Goal: Task Accomplishment & Management: Use online tool/utility

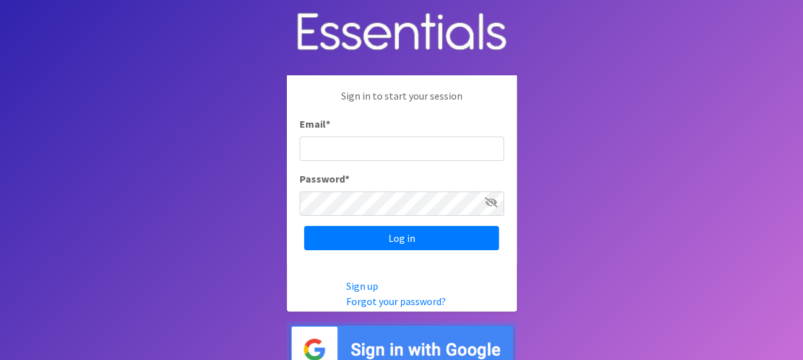
drag, startPoint x: 371, startPoint y: 146, endPoint x: 371, endPoint y: 127, distance: 19.2
click at [371, 146] on input "Email *" at bounding box center [402, 149] width 205 height 24
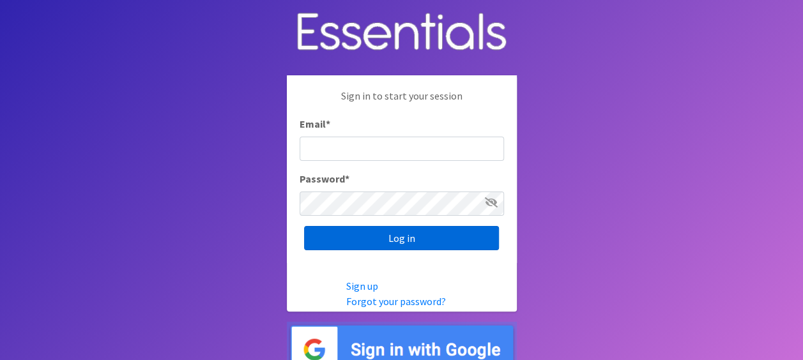
type input "mcprenatalassistance@franciscanalliance.org"
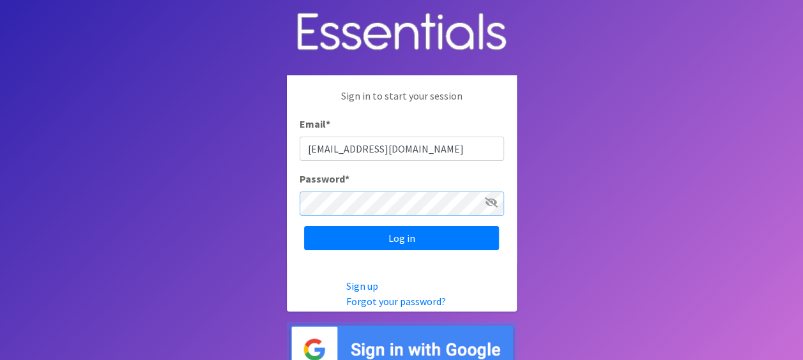
click at [304, 226] on input "Log in" at bounding box center [401, 238] width 195 height 24
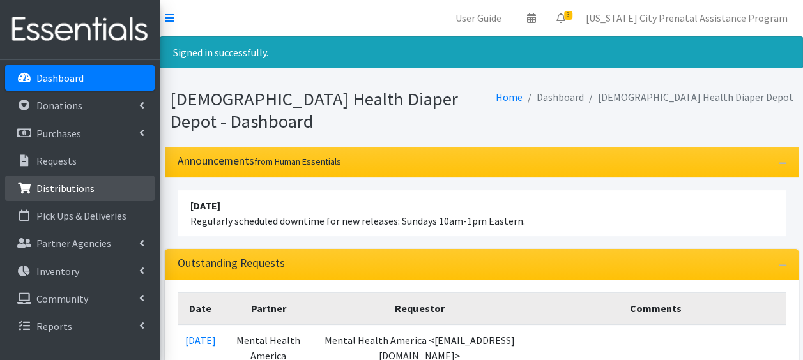
click at [56, 188] on p "Distributions" at bounding box center [65, 188] width 58 height 13
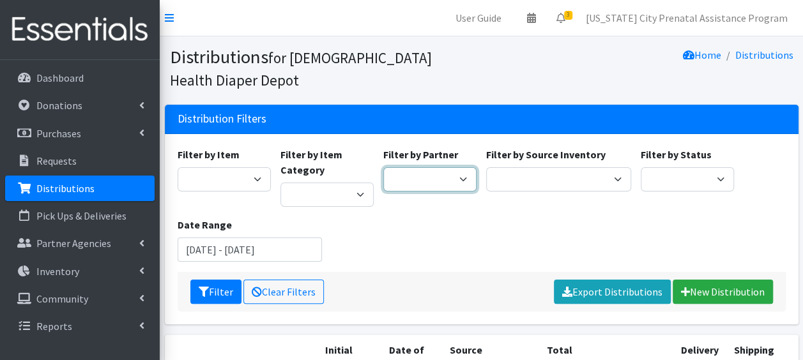
click at [467, 179] on select "ANEW Minitries Crown Point Prenatal Assistance Hammond Prenatal Assistance Prog…" at bounding box center [429, 179] width 93 height 24
select select "2547"
click at [383, 167] on select "ANEW Minitries Crown Point Prenatal Assistance Hammond Prenatal Assistance Prog…" at bounding box center [429, 179] width 93 height 24
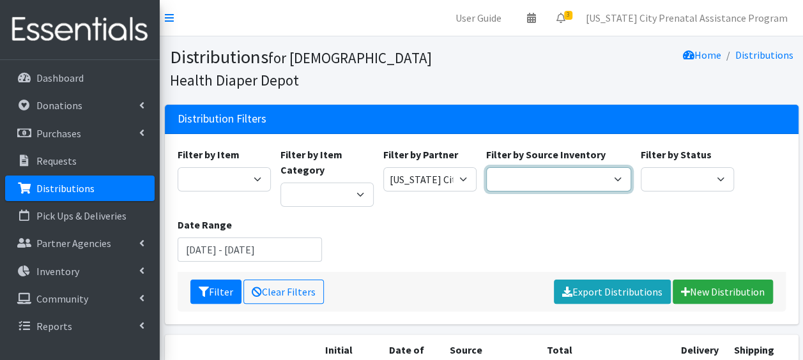
click at [614, 180] on select "Crown Point Bulk Storage Crown Point Prenatal Assistance Program Grant Car Seat…" at bounding box center [558, 179] width 145 height 24
select select "441"
click at [486, 167] on select "Crown Point Bulk Storage Crown Point Prenatal Assistance Program Grant Car Seat…" at bounding box center [558, 179] width 145 height 24
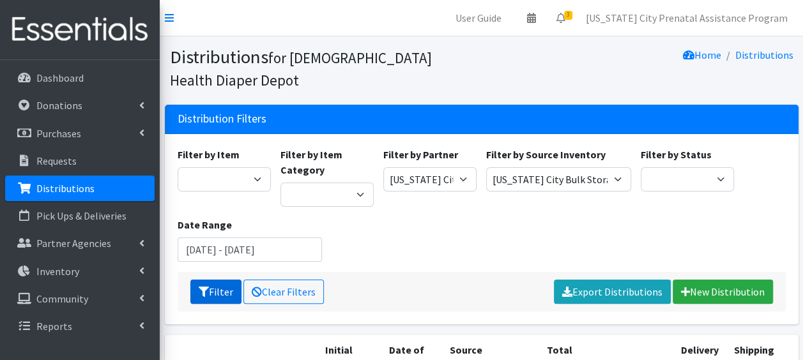
click at [211, 290] on button "Filter" at bounding box center [215, 292] width 51 height 24
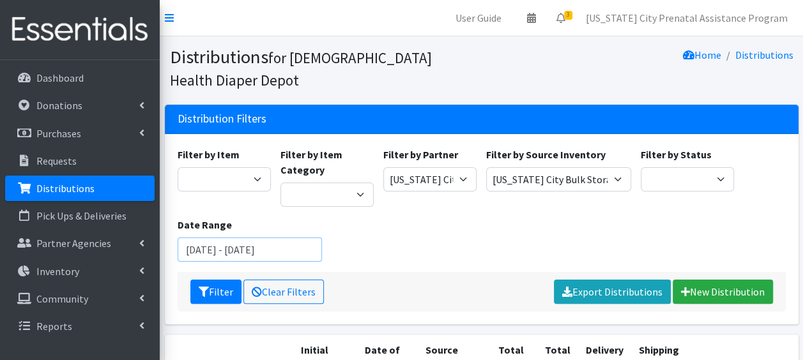
click at [202, 245] on input "July 9, 2025 - October 9, 2025" at bounding box center [250, 250] width 145 height 24
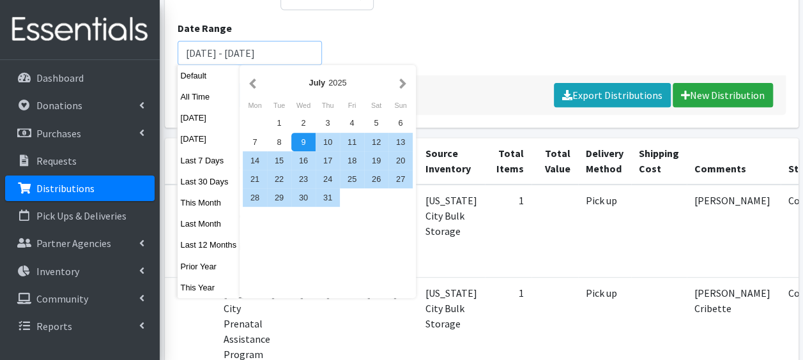
scroll to position [205, 0]
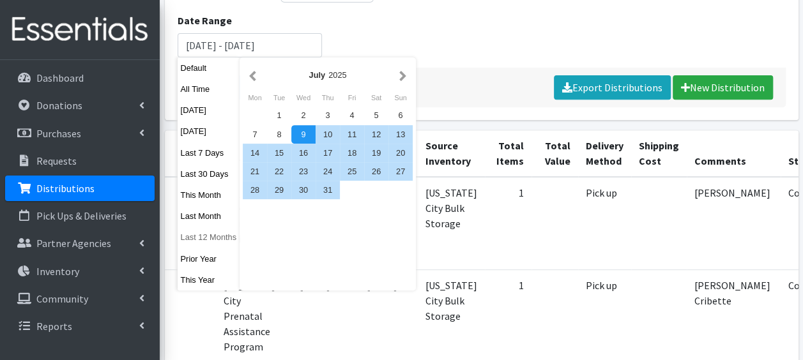
click at [201, 243] on button "Last 12 Months" at bounding box center [209, 237] width 63 height 19
type input "September 10, 2024 - September 9, 2025"
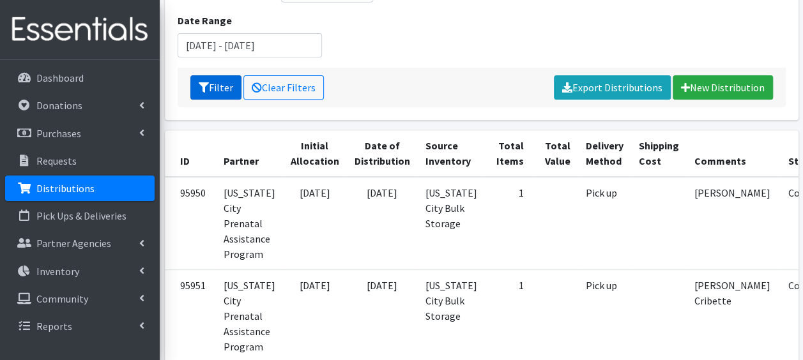
click at [212, 88] on button "Filter" at bounding box center [215, 87] width 51 height 24
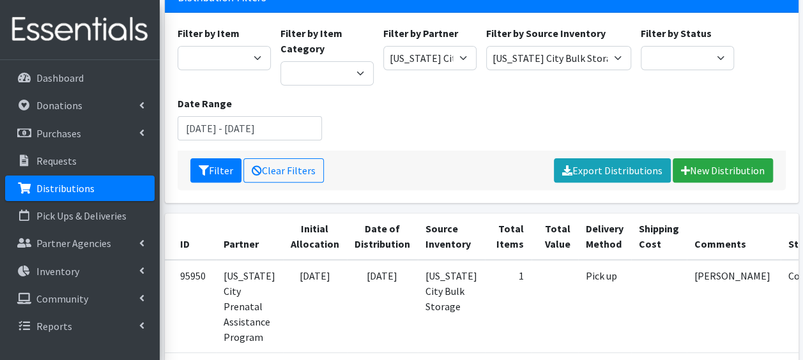
scroll to position [128, 0]
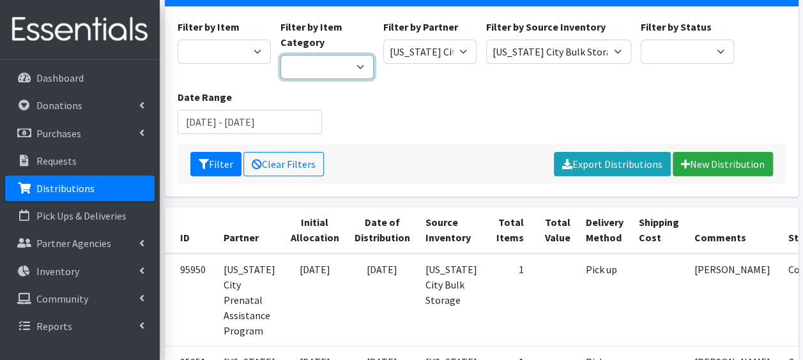
click at [359, 73] on select "Wipes Diapers Pull Ups Infant Safe Sleep Project Swaddle Gifts Car Seats" at bounding box center [327, 67] width 93 height 24
click at [435, 115] on div "Filter by Item 1 2 2T-3T 3 3T-4T 4 4T-5T 5 5T-6T 6 7 Backless Booster Seat Boys…" at bounding box center [482, 81] width 618 height 125
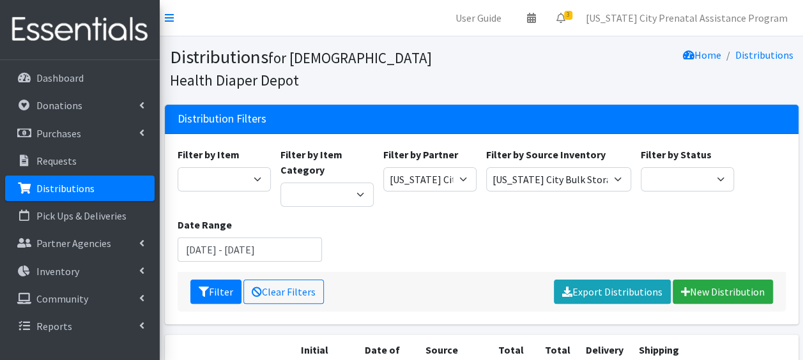
scroll to position [0, 0]
click at [268, 251] on input "September 10, 2024 - September 9, 2025" at bounding box center [250, 250] width 145 height 24
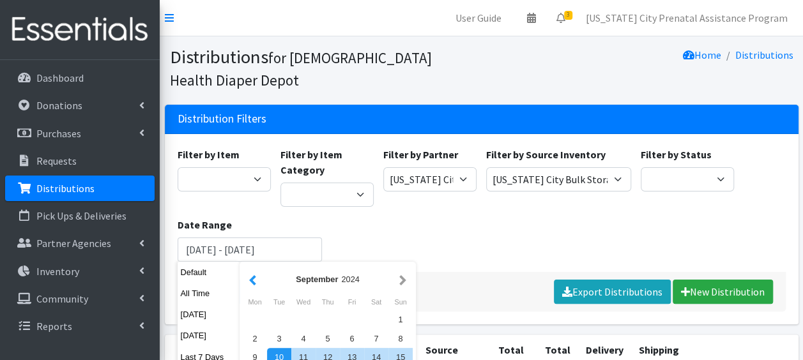
click at [253, 277] on button "button" at bounding box center [252, 280] width 13 height 16
click at [251, 276] on button "button" at bounding box center [252, 280] width 13 height 16
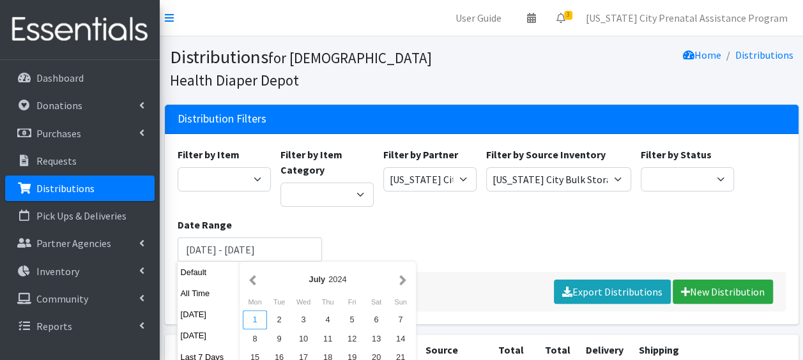
click at [248, 321] on div "1" at bounding box center [255, 320] width 24 height 19
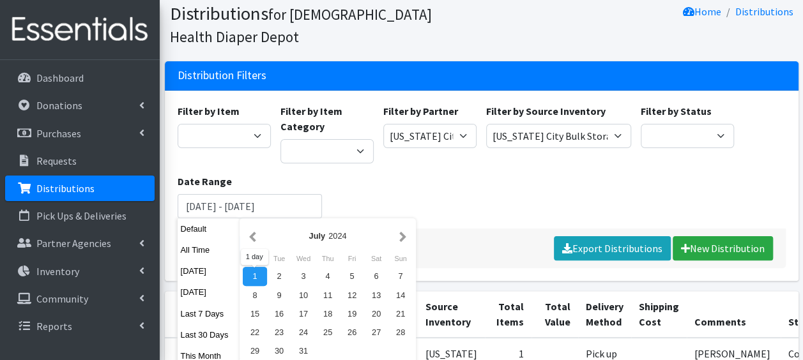
scroll to position [64, 0]
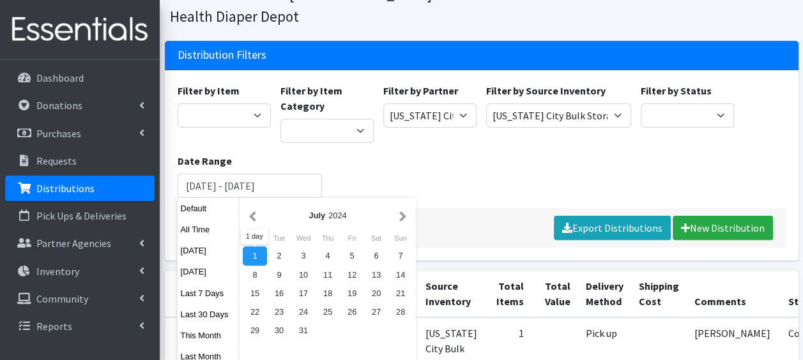
click at [254, 257] on div "1" at bounding box center [255, 256] width 24 height 19
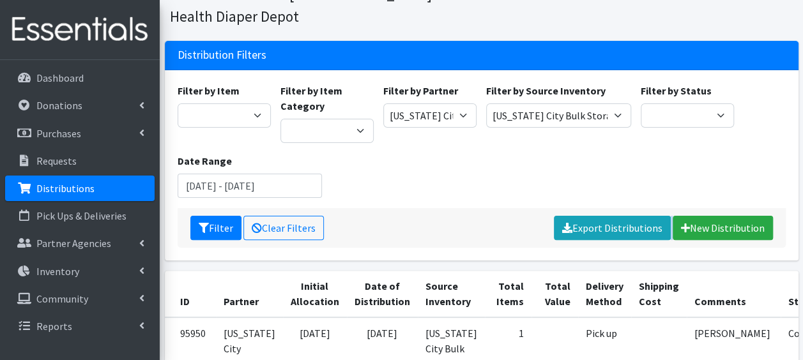
click at [254, 257] on div "Filter by Item 1 2 2T-3T 3 3T-4T 4 4T-5T 5 5T-6T 6 7 Backless Booster Seat Boys…" at bounding box center [482, 165] width 634 height 190
drag, startPoint x: 254, startPoint y: 257, endPoint x: 239, endPoint y: 184, distance: 74.3
click at [239, 184] on input "July 1, 2024 - July 1, 2024" at bounding box center [250, 186] width 145 height 24
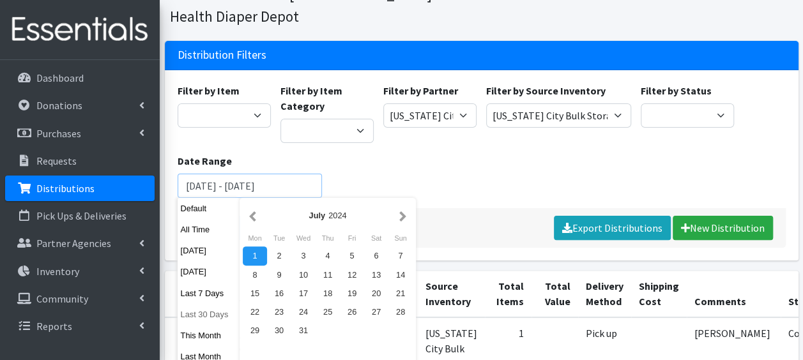
scroll to position [0, 0]
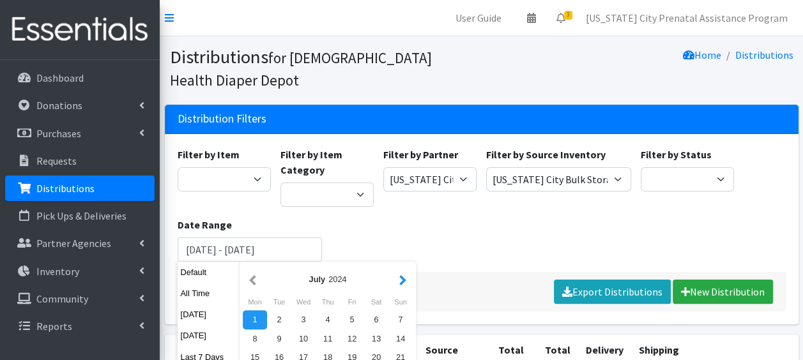
click at [405, 276] on button "button" at bounding box center [402, 280] width 13 height 16
click at [399, 272] on button "button" at bounding box center [402, 280] width 13 height 16
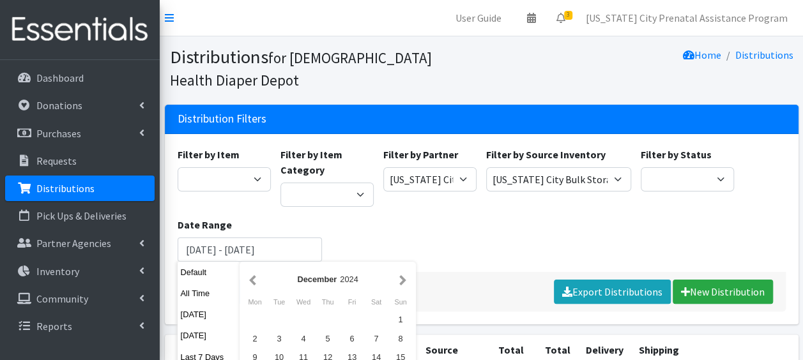
click at [399, 272] on button "button" at bounding box center [402, 280] width 13 height 16
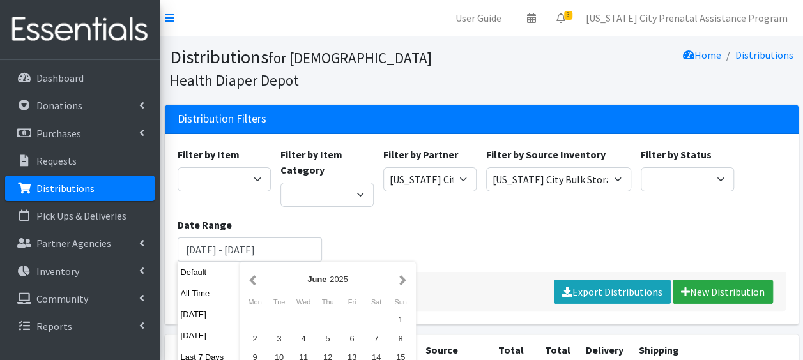
click at [399, 272] on button "button" at bounding box center [402, 280] width 13 height 16
click at [408, 233] on div "Filter by Item 1 2 2T-3T 3 3T-4T 4 4T-5T 5 5T-6T 6 7 Backless Booster Seat Boys…" at bounding box center [482, 209] width 618 height 125
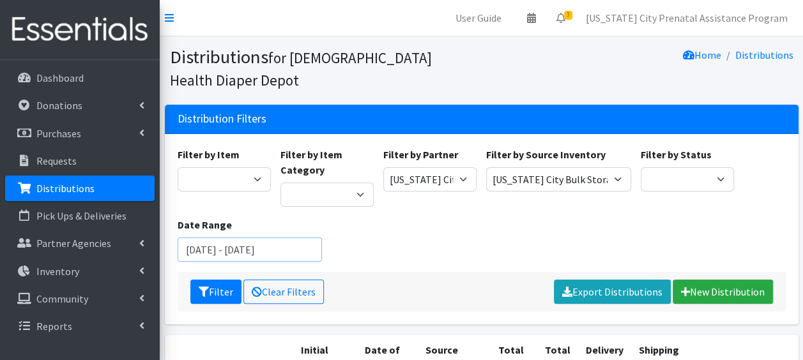
click at [303, 247] on input "July 1, 2024 - July 1, 2024" at bounding box center [250, 250] width 145 height 24
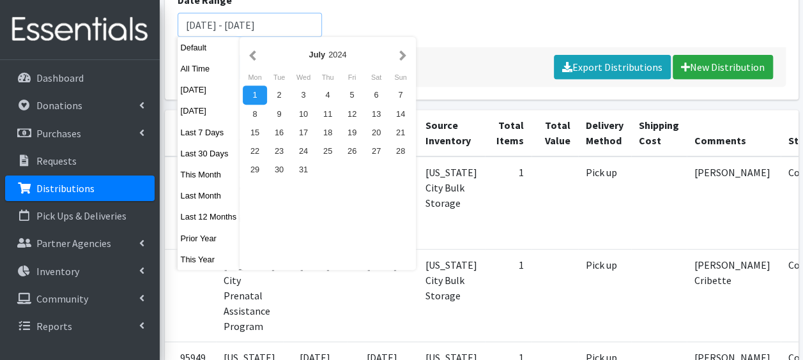
scroll to position [228, 0]
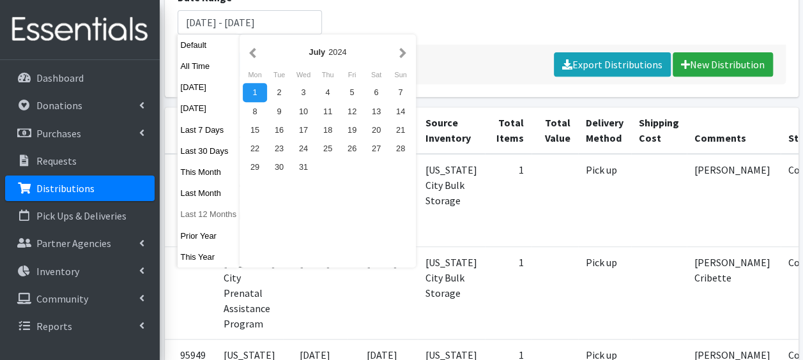
click at [217, 214] on button "Last 12 Months" at bounding box center [209, 214] width 63 height 19
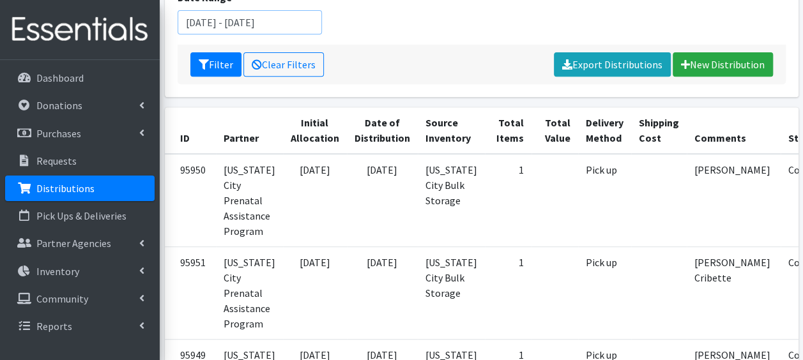
click at [270, 30] on input "September 10, 2024 - September 9, 2025" at bounding box center [250, 22] width 145 height 24
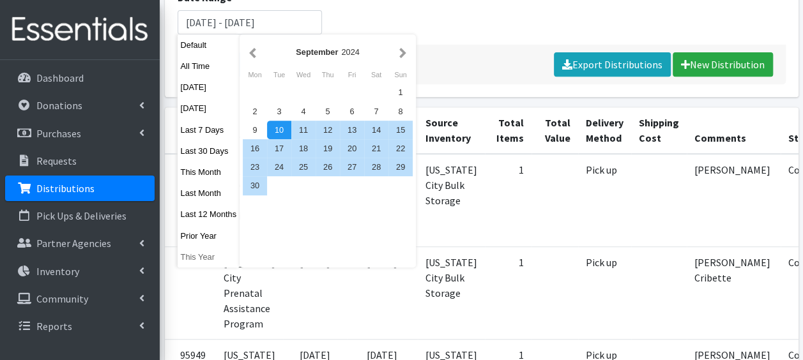
click at [203, 255] on button "This Year" at bounding box center [209, 257] width 63 height 19
type input "January 1, 2025 - December 31, 2025"
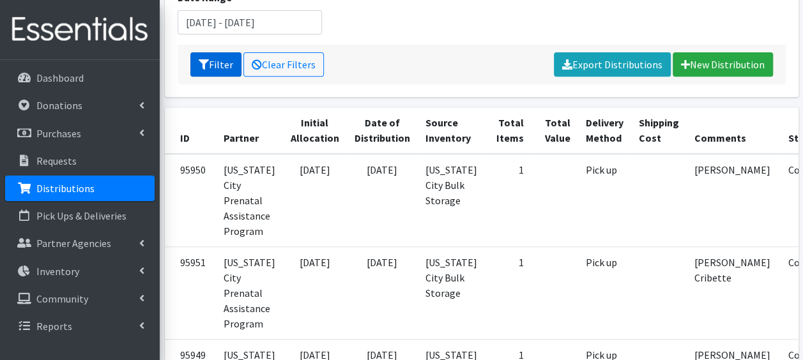
click at [212, 70] on button "Filter" at bounding box center [215, 64] width 51 height 24
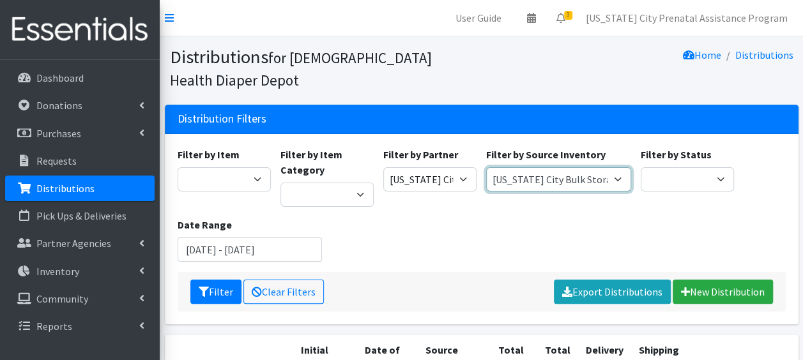
click at [611, 174] on select "Crown Point Bulk Storage Crown Point Prenatal Assistance Program Grant Car Seat…" at bounding box center [558, 179] width 145 height 24
select select "263"
click at [486, 167] on select "Crown Point Bulk Storage Crown Point Prenatal Assistance Program Grant Car Seat…" at bounding box center [558, 179] width 145 height 24
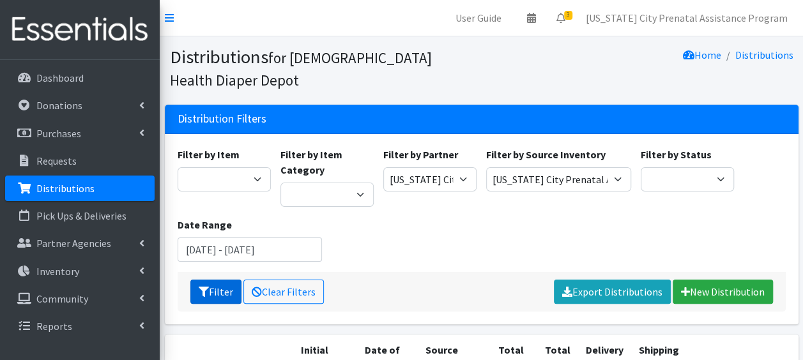
click at [219, 299] on button "Filter" at bounding box center [215, 292] width 51 height 24
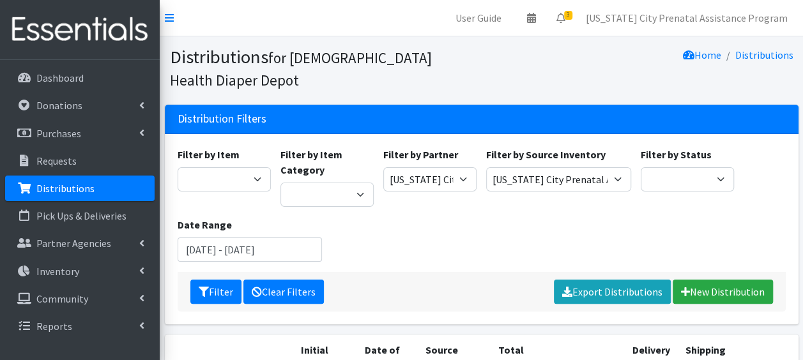
click at [267, 295] on link "Clear Filters" at bounding box center [284, 292] width 81 height 24
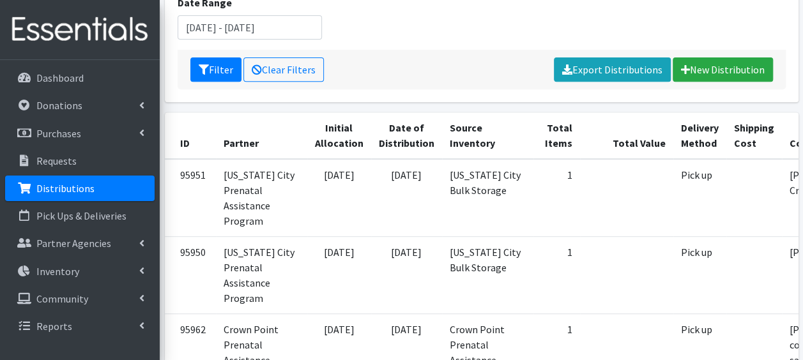
scroll to position [235, 0]
